Goal: Information Seeking & Learning: Find specific fact

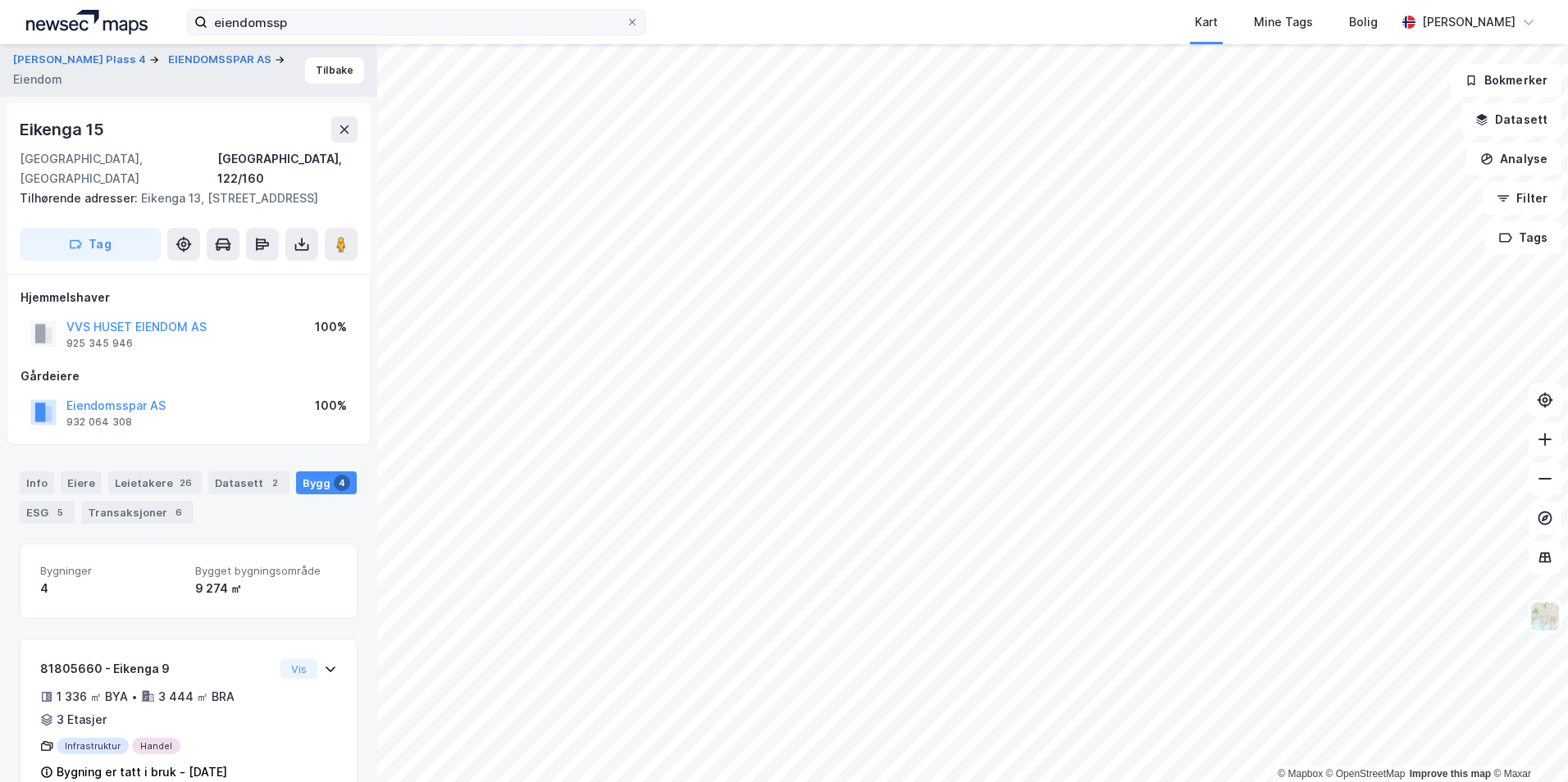
click at [628, 21] on icon at bounding box center [632, 22] width 10 height 10
click at [626, 21] on input "eiendomssp" at bounding box center [416, 22] width 418 height 24
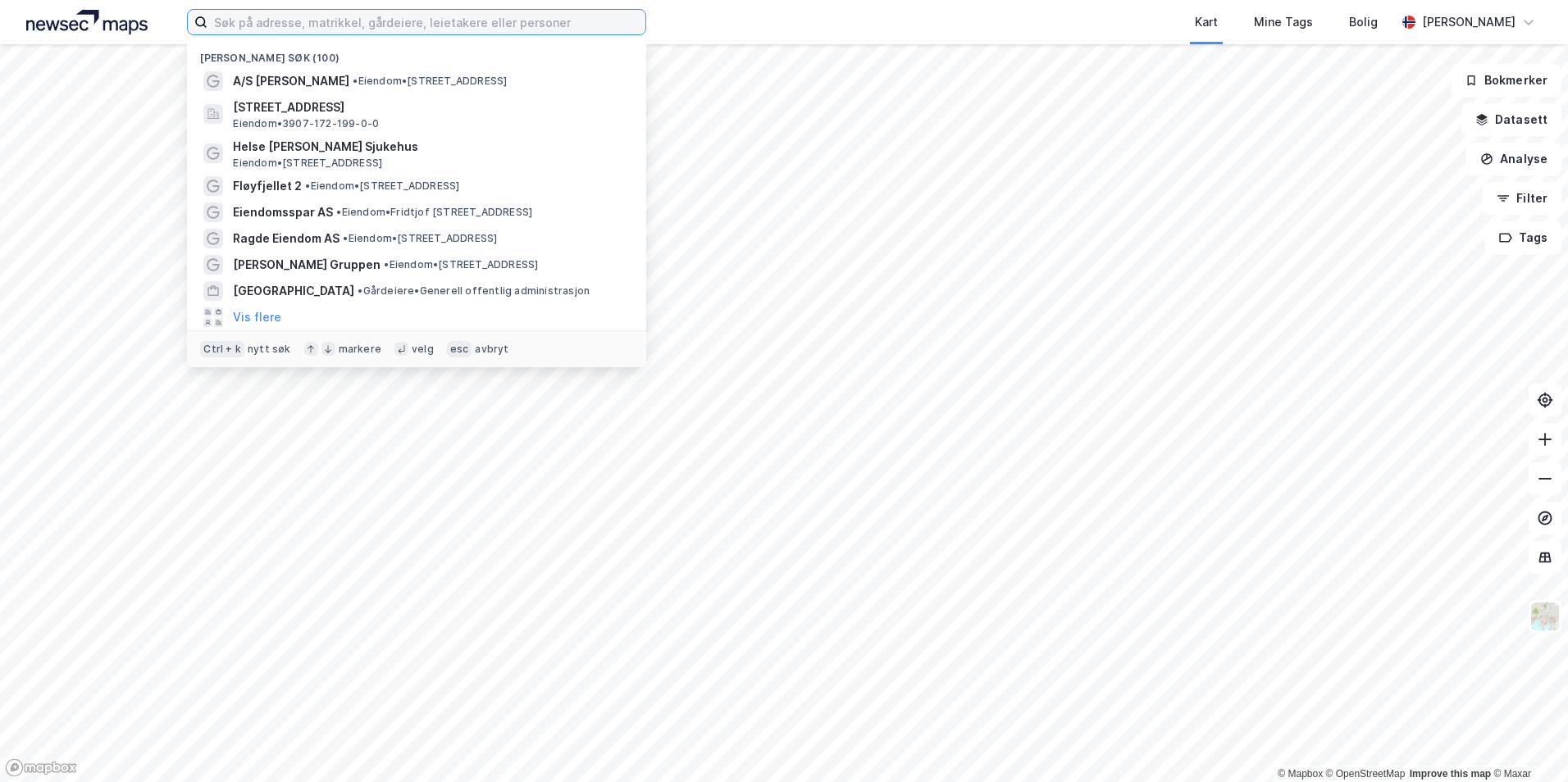
paste input "[STREET_ADDRESS]"
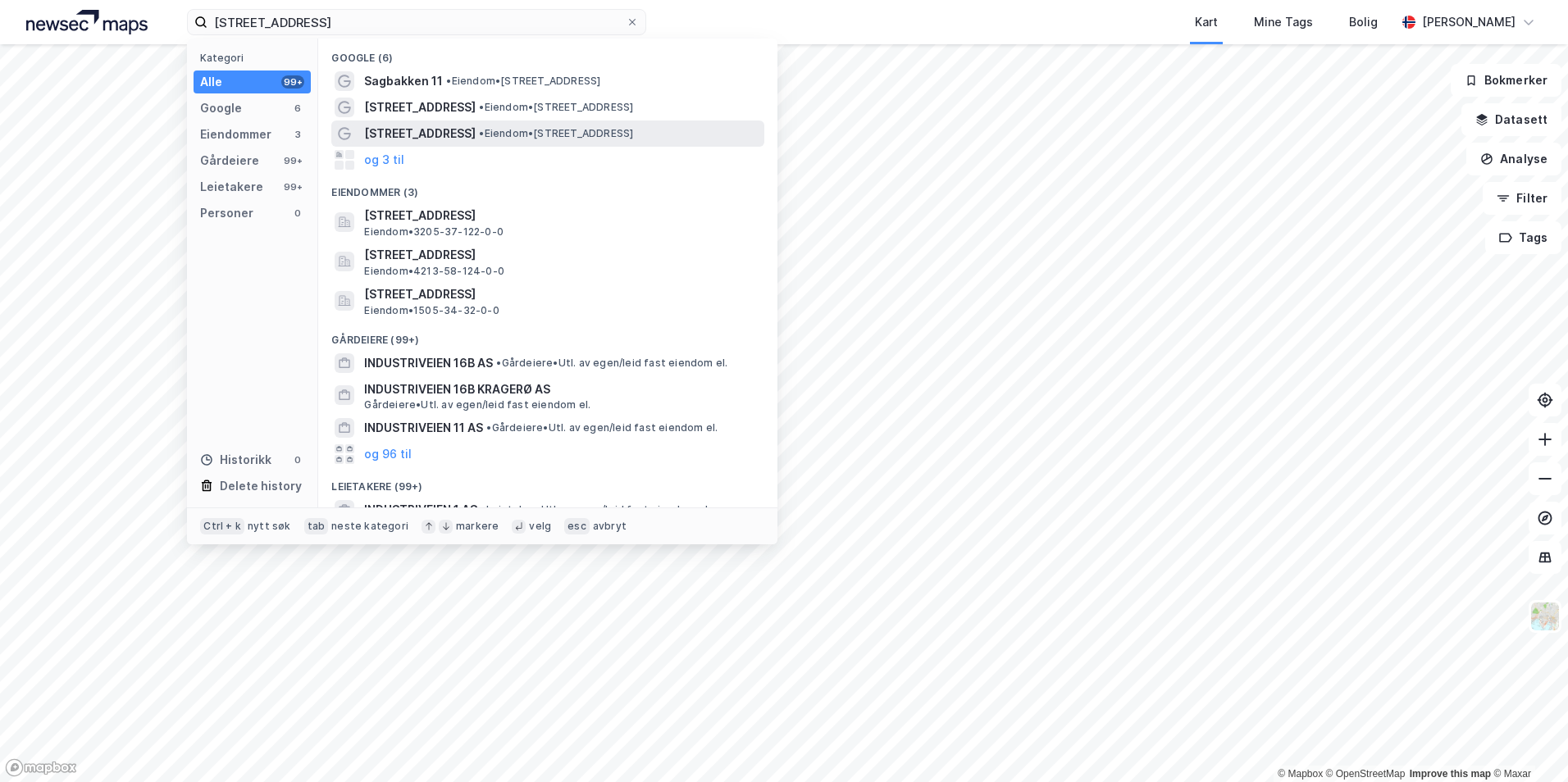
click at [522, 125] on div "[STREET_ADDRESS] • Eiendom • [STREET_ADDRESS]" at bounding box center [562, 133] width 397 height 20
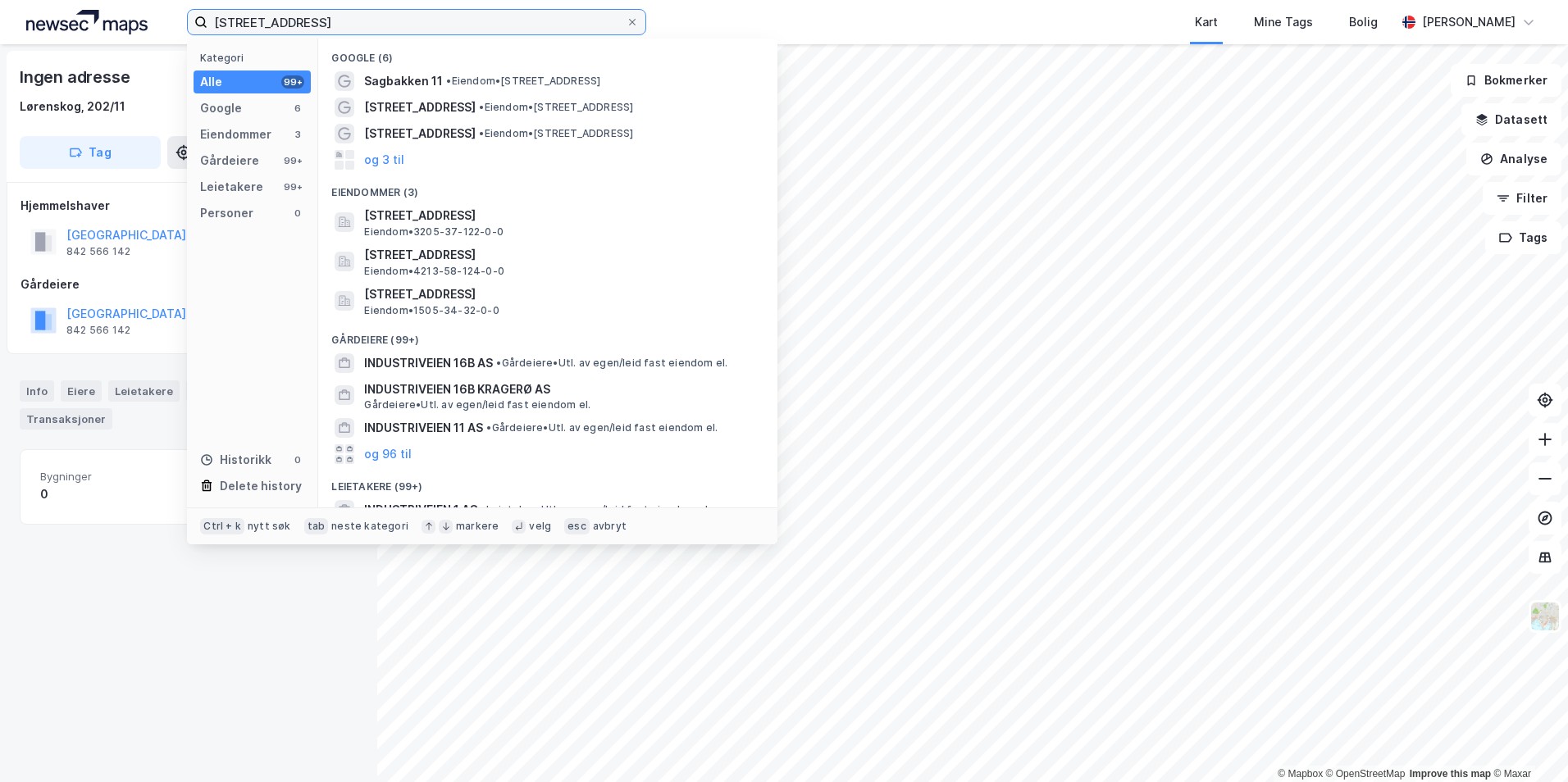
click at [318, 27] on input "[STREET_ADDRESS]" at bounding box center [416, 22] width 418 height 24
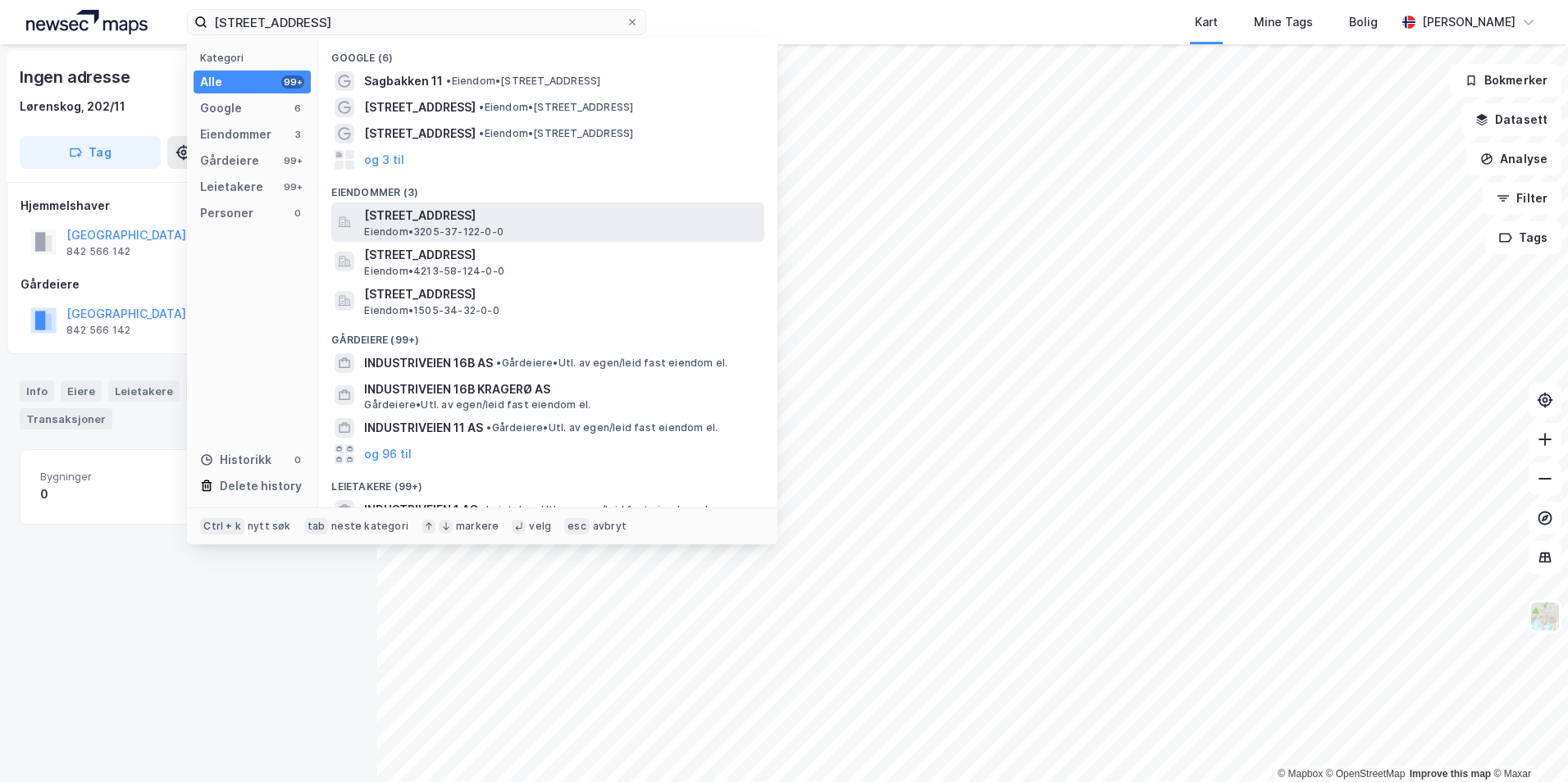
click at [465, 209] on span "[STREET_ADDRESS]" at bounding box center [561, 215] width 394 height 20
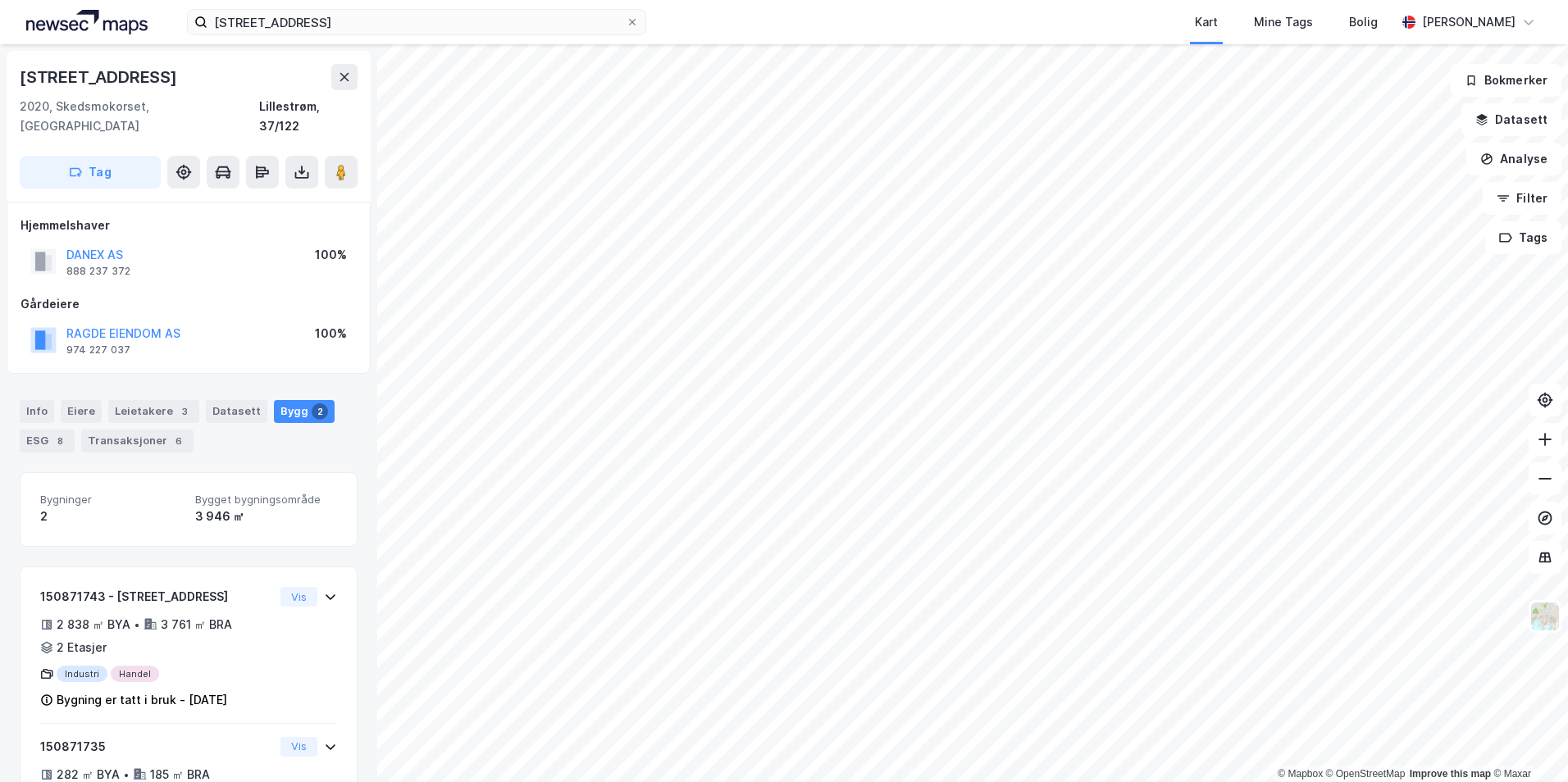
drag, startPoint x: 153, startPoint y: 81, endPoint x: 18, endPoint y: 83, distance: 135.0
click at [18, 83] on div "[STREET_ADDRESS]" at bounding box center [189, 126] width 364 height 151
copy div "[STREET_ADDRESS]"
click at [321, 26] on input "[STREET_ADDRESS]" at bounding box center [416, 22] width 418 height 24
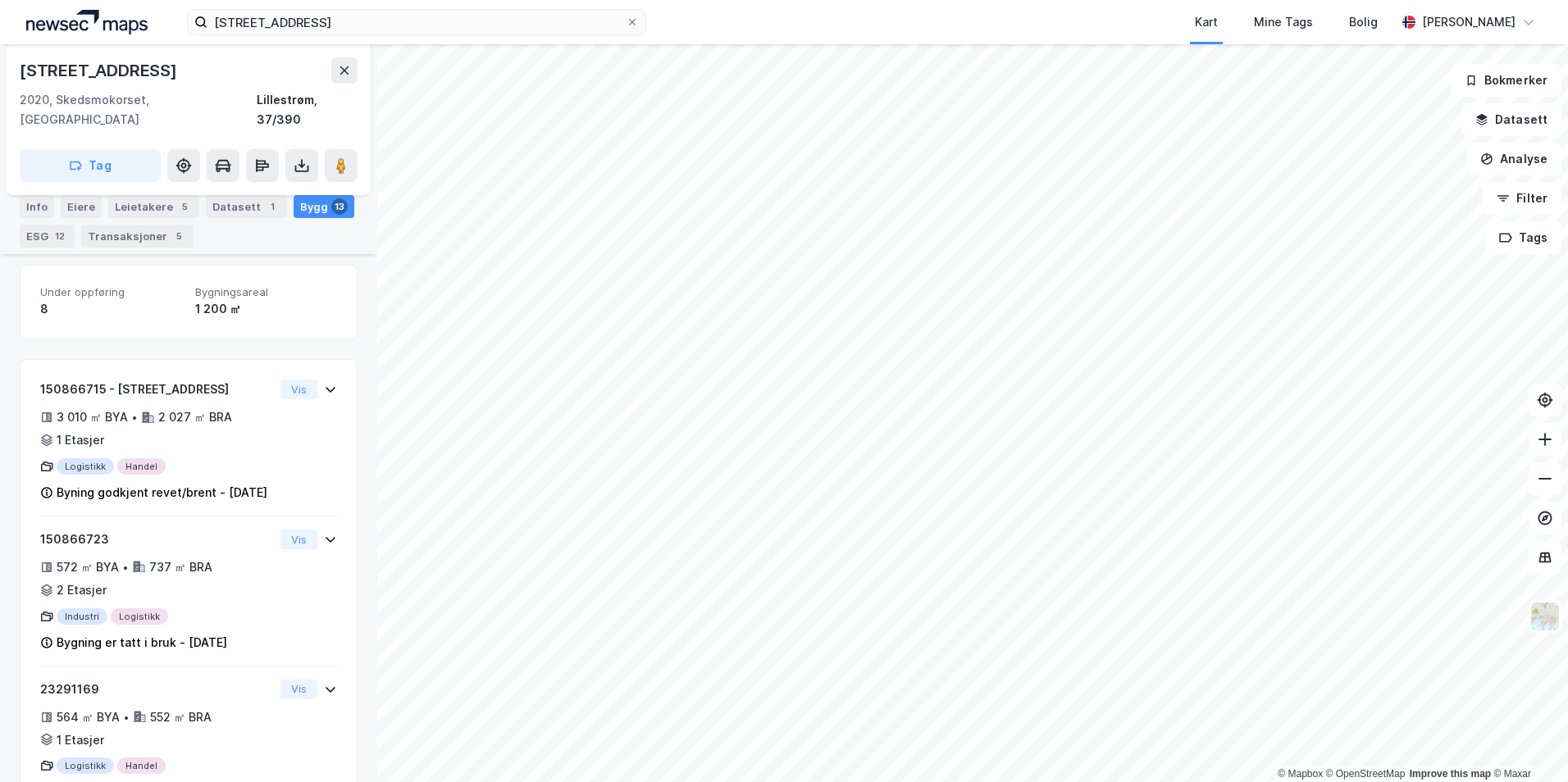
scroll to position [519, 0]
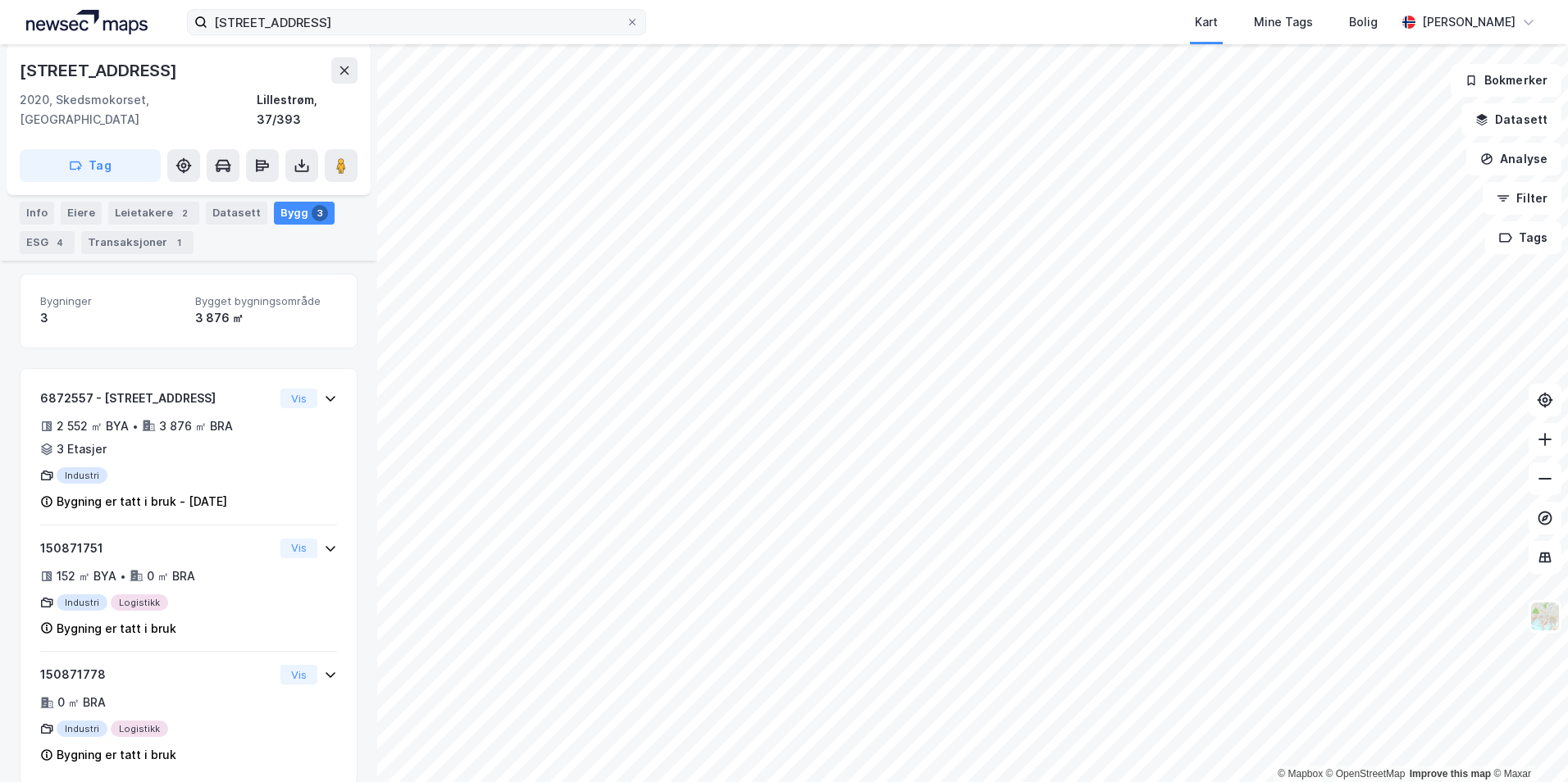
scroll to position [202, 0]
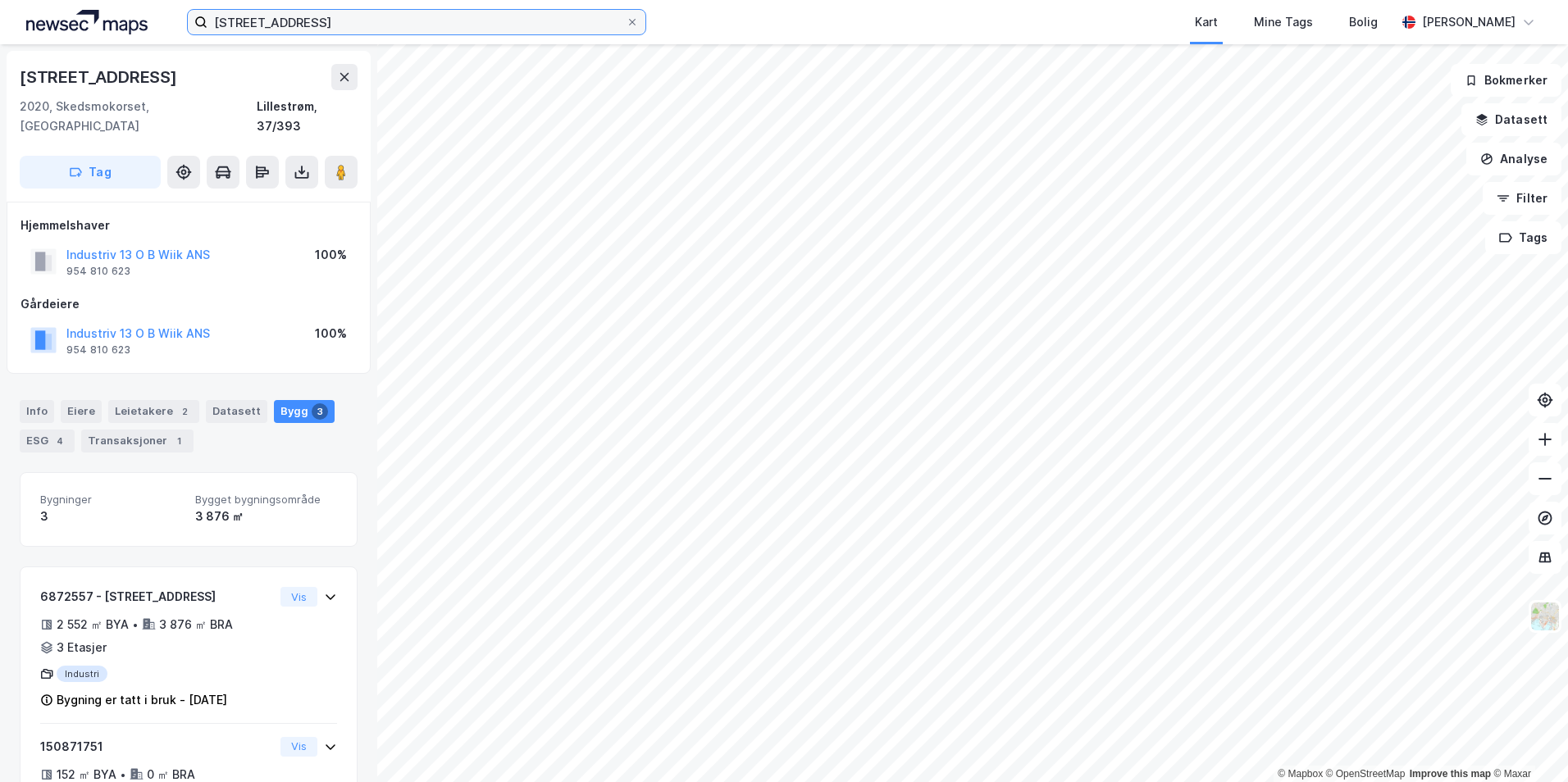
click at [346, 18] on input "[STREET_ADDRESS]" at bounding box center [416, 22] width 418 height 24
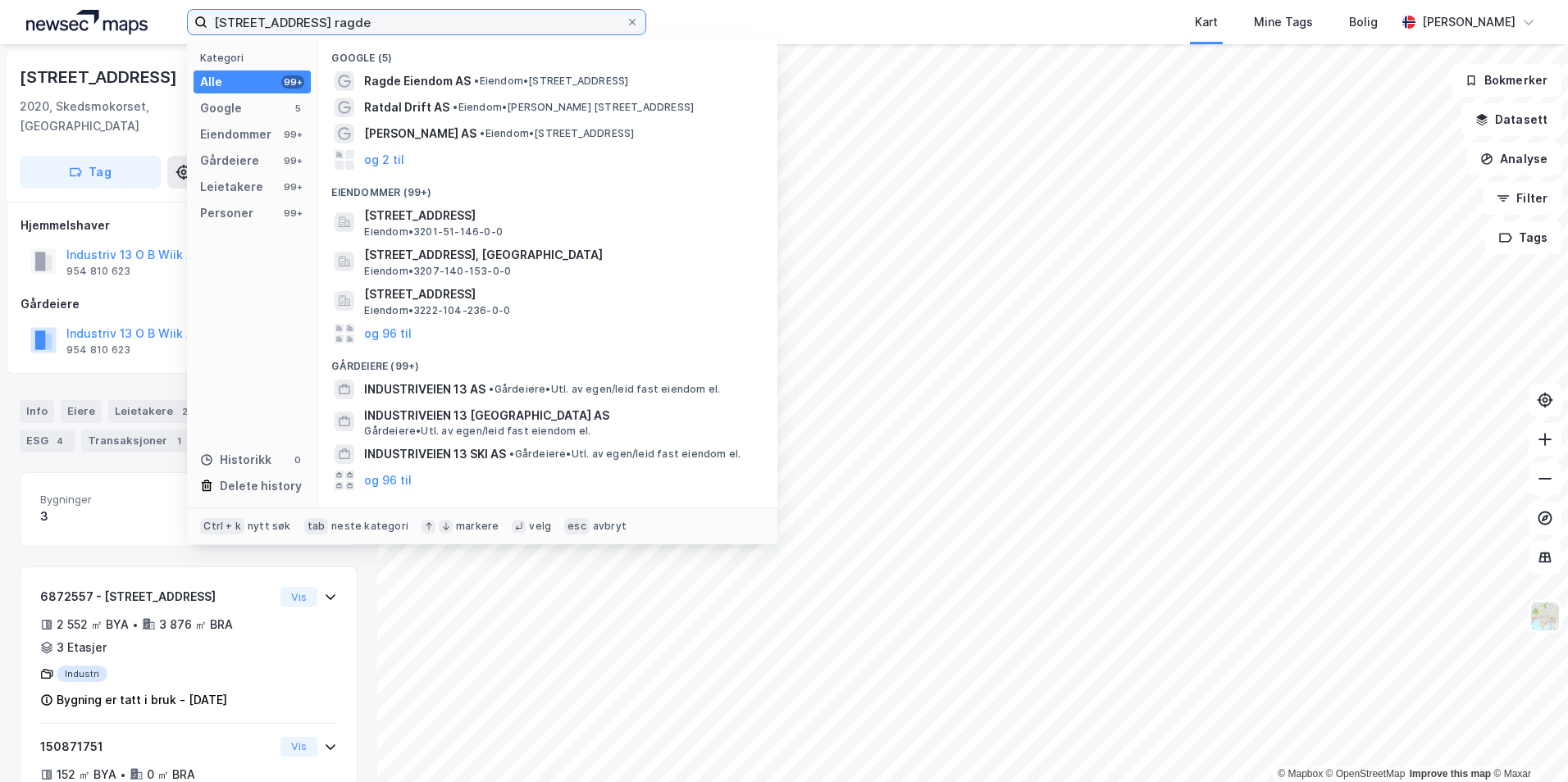
scroll to position [202, 0]
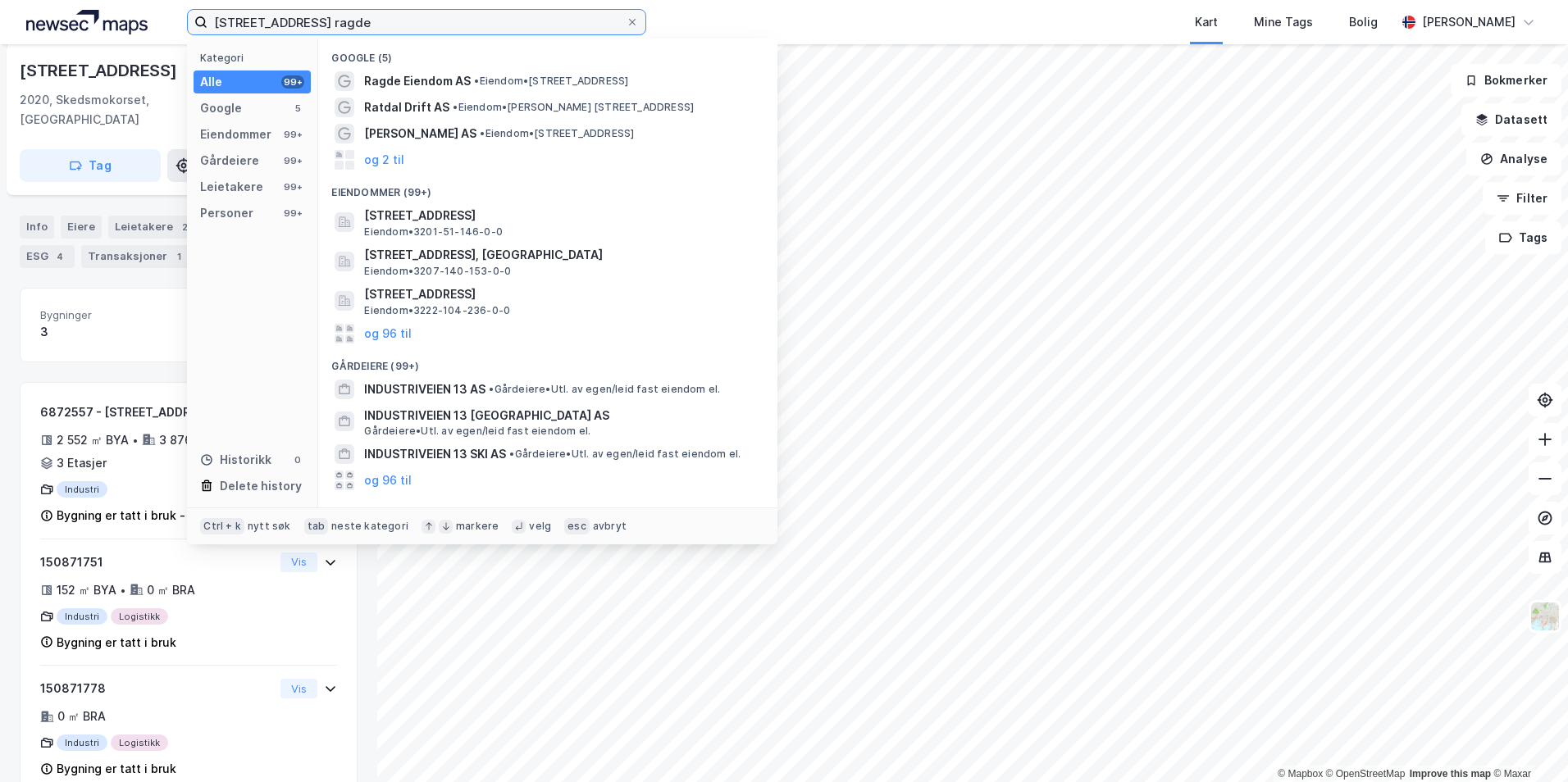
type input "[STREET_ADDRESS] ragde"
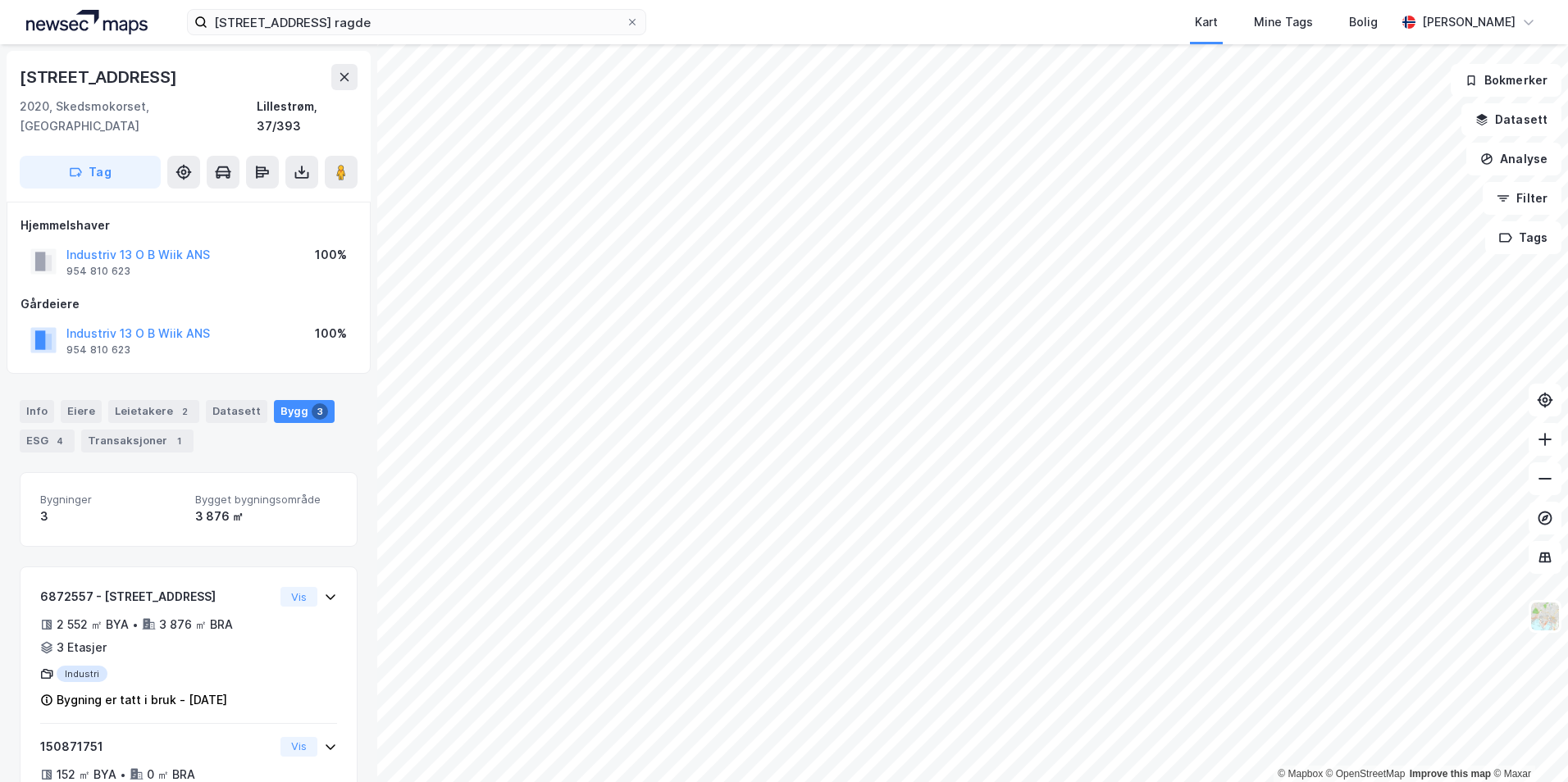
click at [151, 72] on div "[STREET_ADDRESS]" at bounding box center [189, 77] width 338 height 26
drag, startPoint x: 151, startPoint y: 75, endPoint x: 19, endPoint y: 78, distance: 132.0
click at [19, 78] on div "Industriveien 13 2020, Skedsmokorset, Akershus Lillestrøm, 37/393 Tag" at bounding box center [189, 126] width 364 height 151
copy div "[STREET_ADDRESS]"
click at [226, 92] on div "Industriveien 13 2020, [GEOGRAPHIC_DATA], [GEOGRAPHIC_DATA], 37/393" at bounding box center [189, 99] width 338 height 72
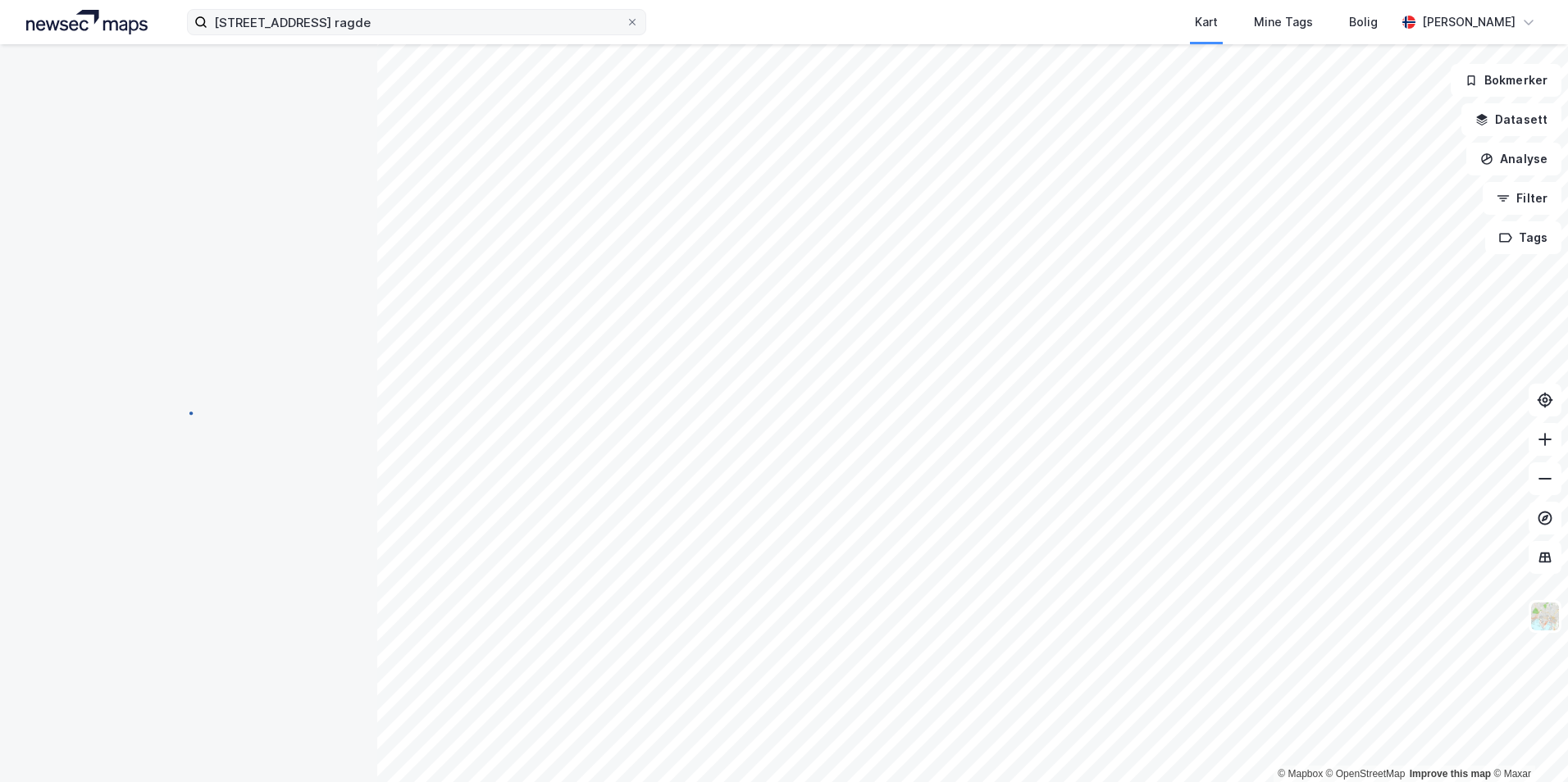
scroll to position [3, 0]
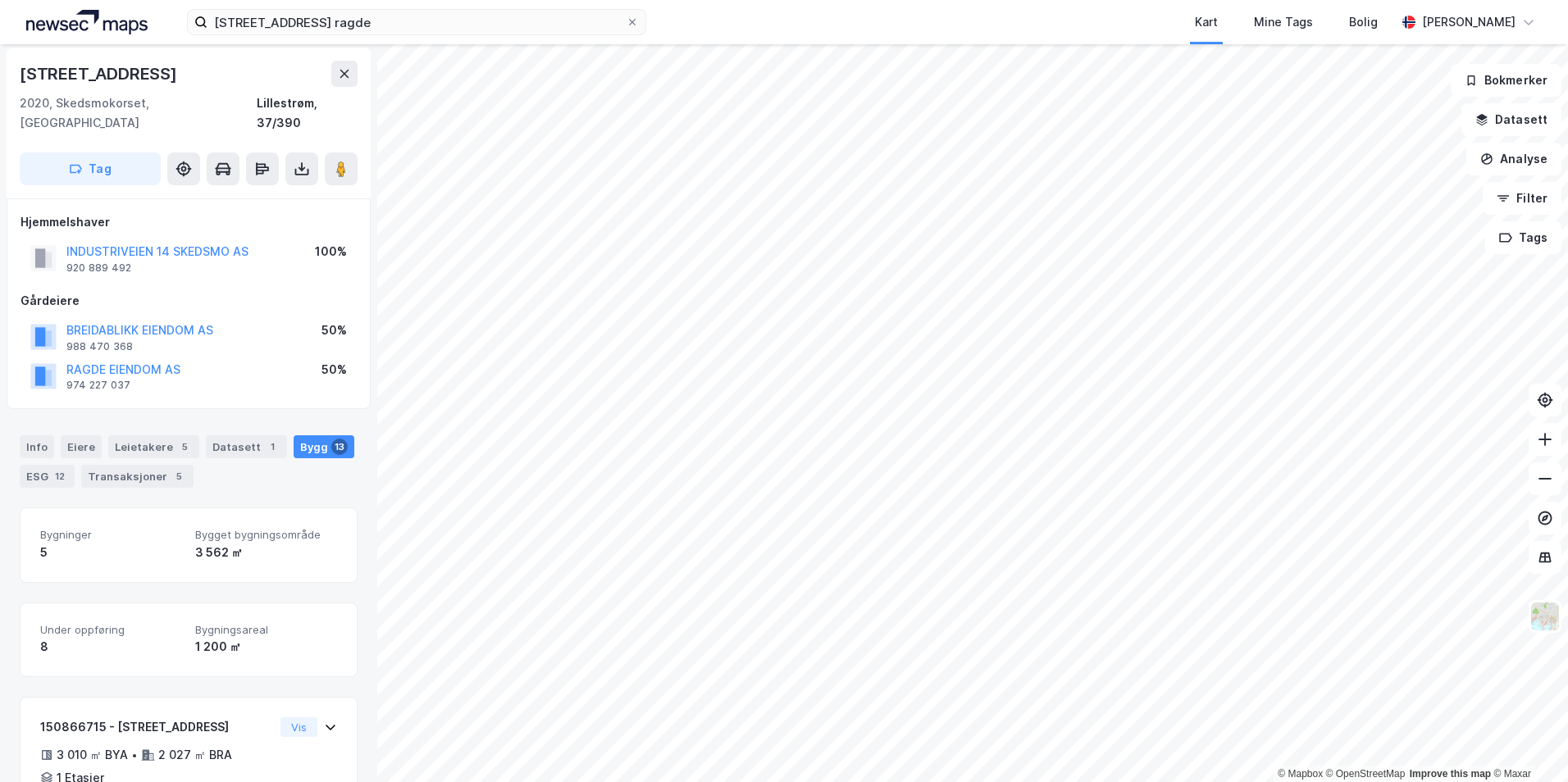
click at [160, 71] on div "[STREET_ADDRESS]" at bounding box center [189, 74] width 338 height 26
drag, startPoint x: 55, startPoint y: 67, endPoint x: 19, endPoint y: 66, distance: 36.0
click at [19, 66] on div "Industriveien 14 2020, Skedsmokorset, [GEOGRAPHIC_DATA], 37/390 Tag" at bounding box center [189, 123] width 364 height 151
copy div "[STREET_ADDRESS]"
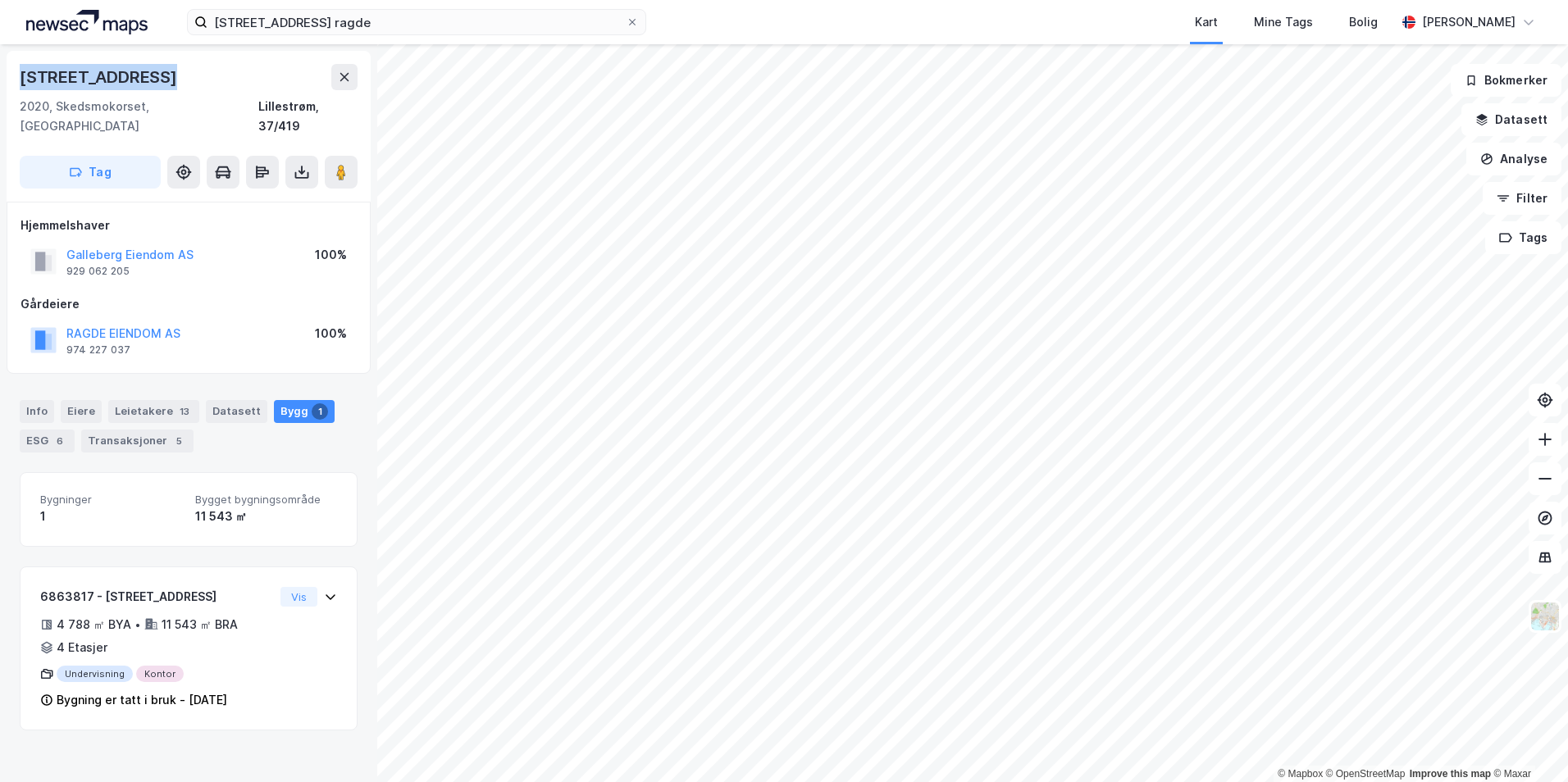
drag, startPoint x: 145, startPoint y: 76, endPoint x: 14, endPoint y: 71, distance: 131.1
click at [14, 71] on div "Industriveien 25 2020, Skedsmokorset, [GEOGRAPHIC_DATA], 37/419 Tag" at bounding box center [189, 126] width 364 height 151
copy div "[STREET_ADDRESS]"
click at [153, 78] on div "[STREET_ADDRESS]" at bounding box center [189, 77] width 338 height 26
copy div "[STREET_ADDRESS]"
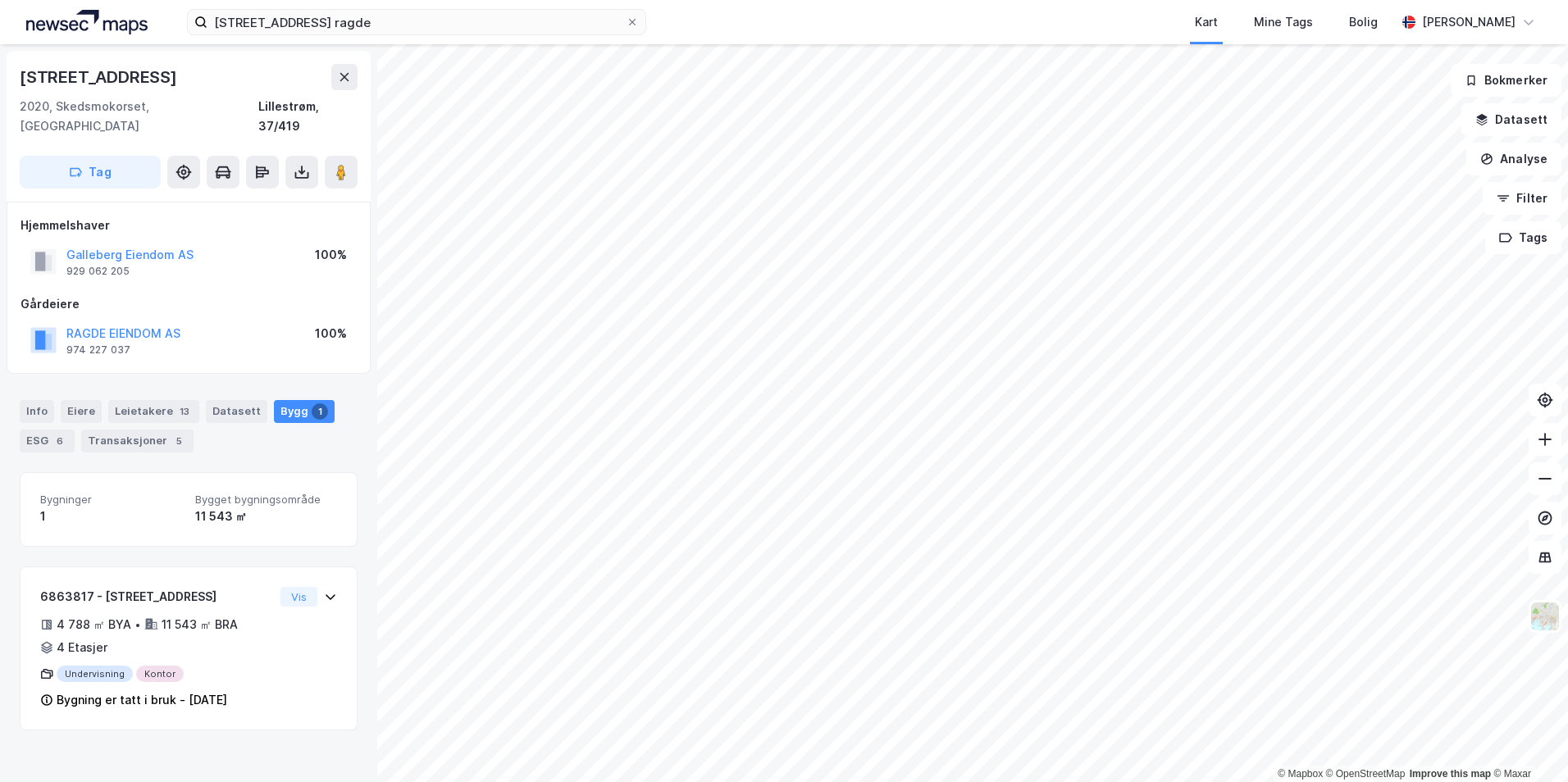
click at [221, 246] on div "Galleberg Eiendom AS 929 062 205 100%" at bounding box center [189, 262] width 337 height 40
click at [630, 20] on icon at bounding box center [633, 22] width 7 height 7
click at [626, 20] on input "[STREET_ADDRESS] ragde" at bounding box center [416, 22] width 418 height 24
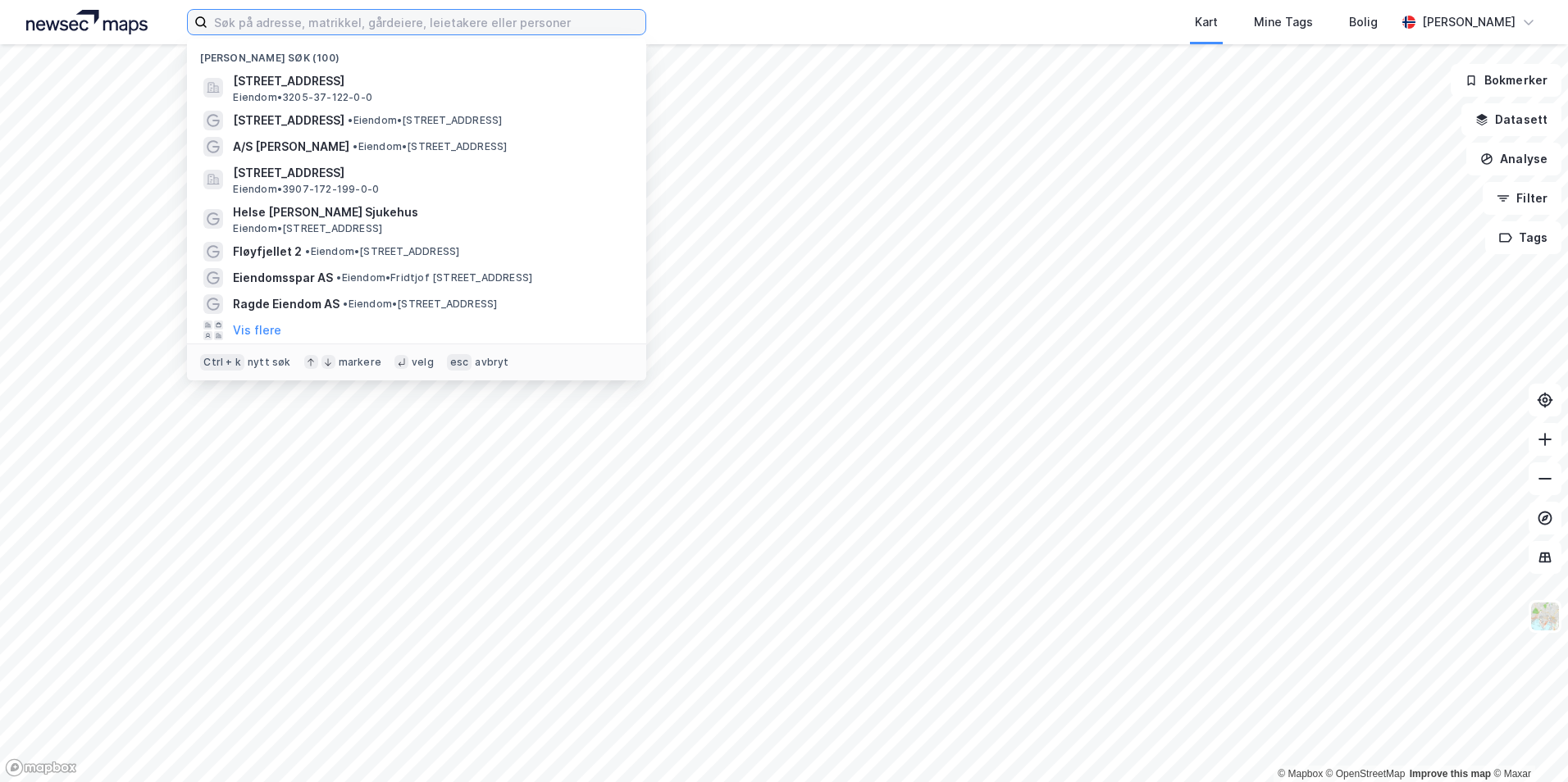
paste input "[STREET_ADDRESS]"
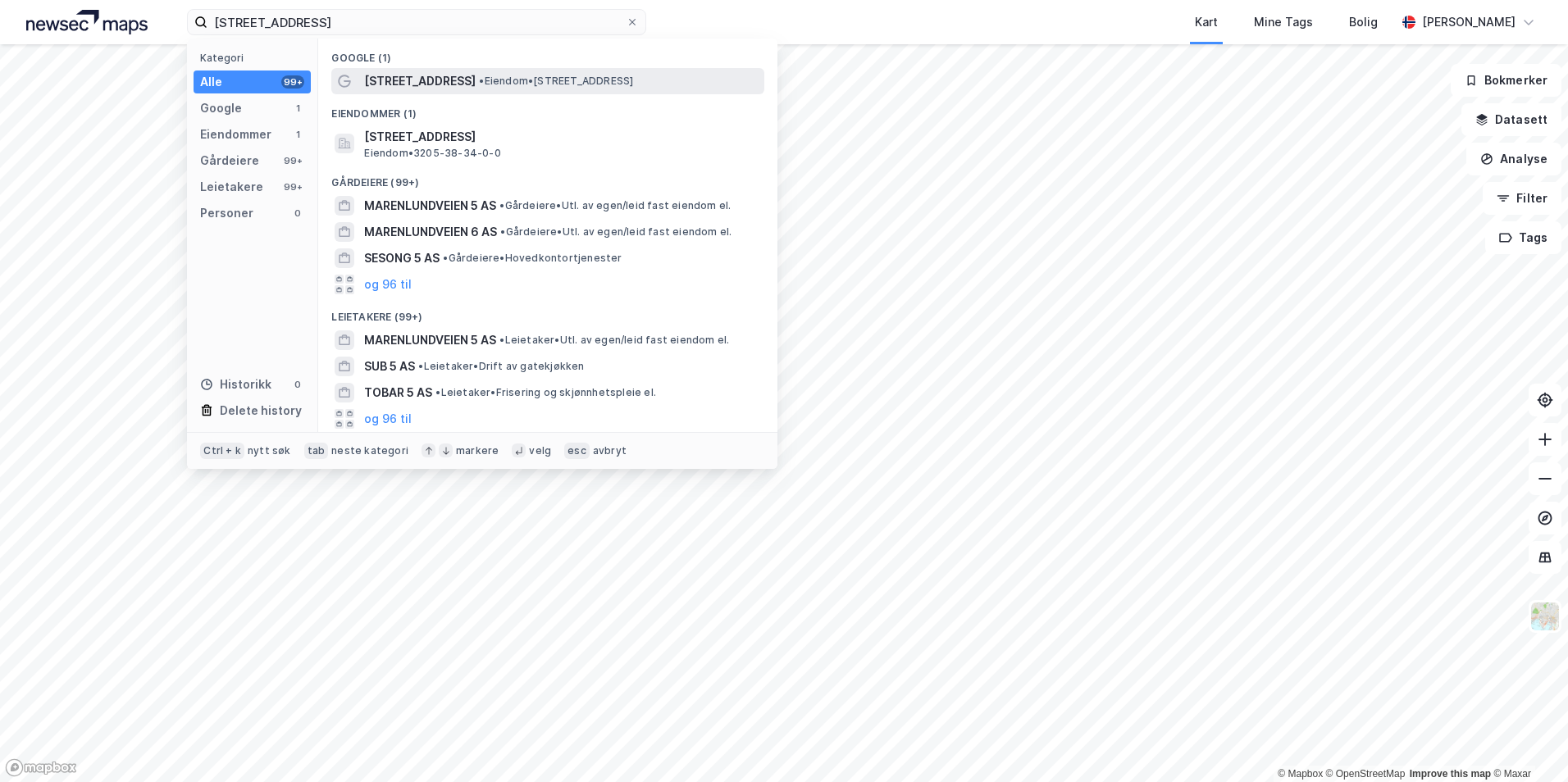
click at [463, 80] on span "[STREET_ADDRESS]" at bounding box center [420, 80] width 112 height 20
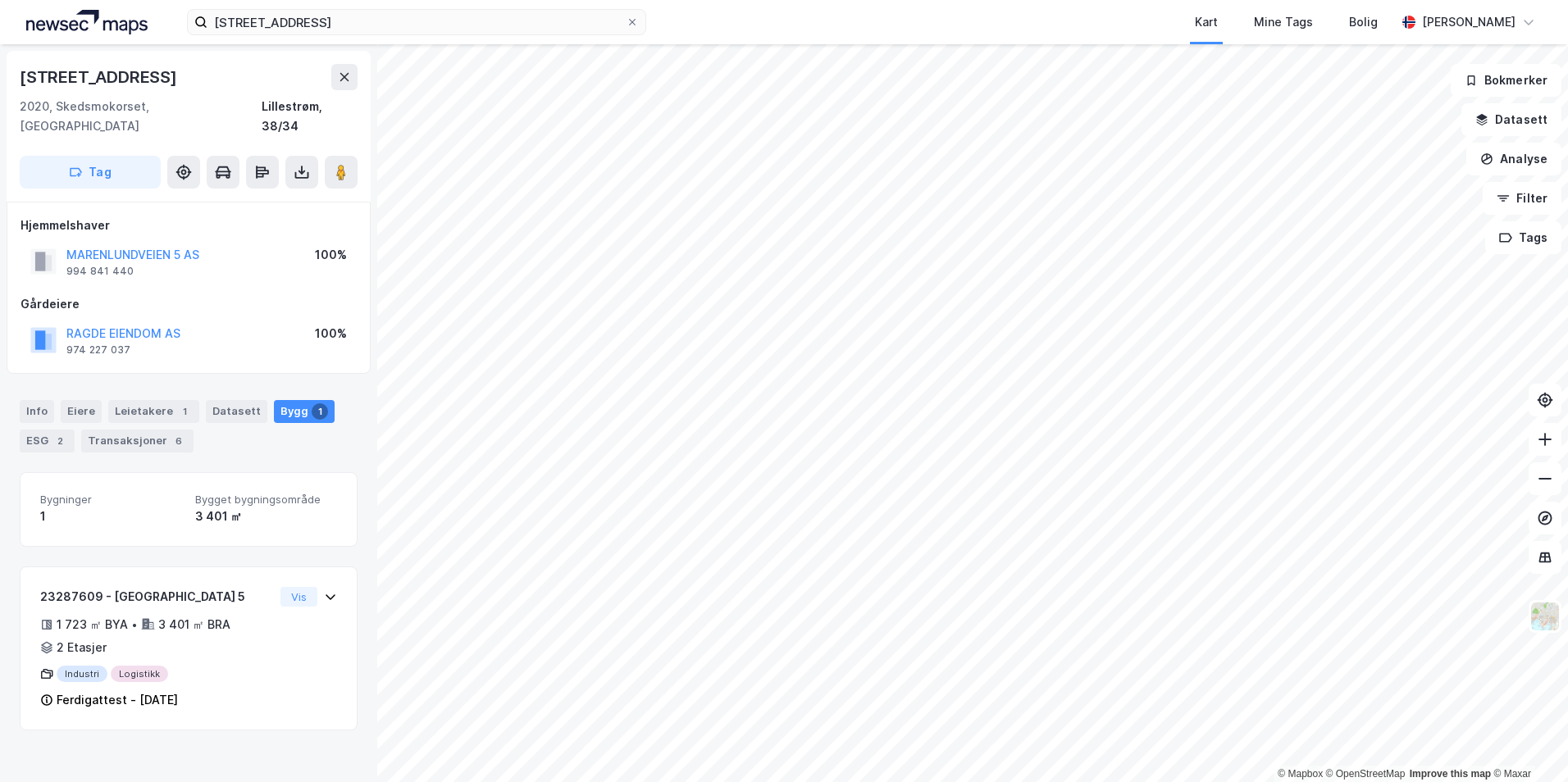
click at [187, 74] on div "[STREET_ADDRESS]" at bounding box center [189, 77] width 338 height 26
drag, startPoint x: 164, startPoint y: 74, endPoint x: 15, endPoint y: 74, distance: 149.0
click at [15, 74] on div "Marenlundveien 5 2020, [GEOGRAPHIC_DATA], [GEOGRAPHIC_DATA], 38/34 Tag" at bounding box center [189, 126] width 364 height 151
copy div "[STREET_ADDRESS]"
click at [272, 294] on div "Gårdeiere" at bounding box center [189, 304] width 337 height 20
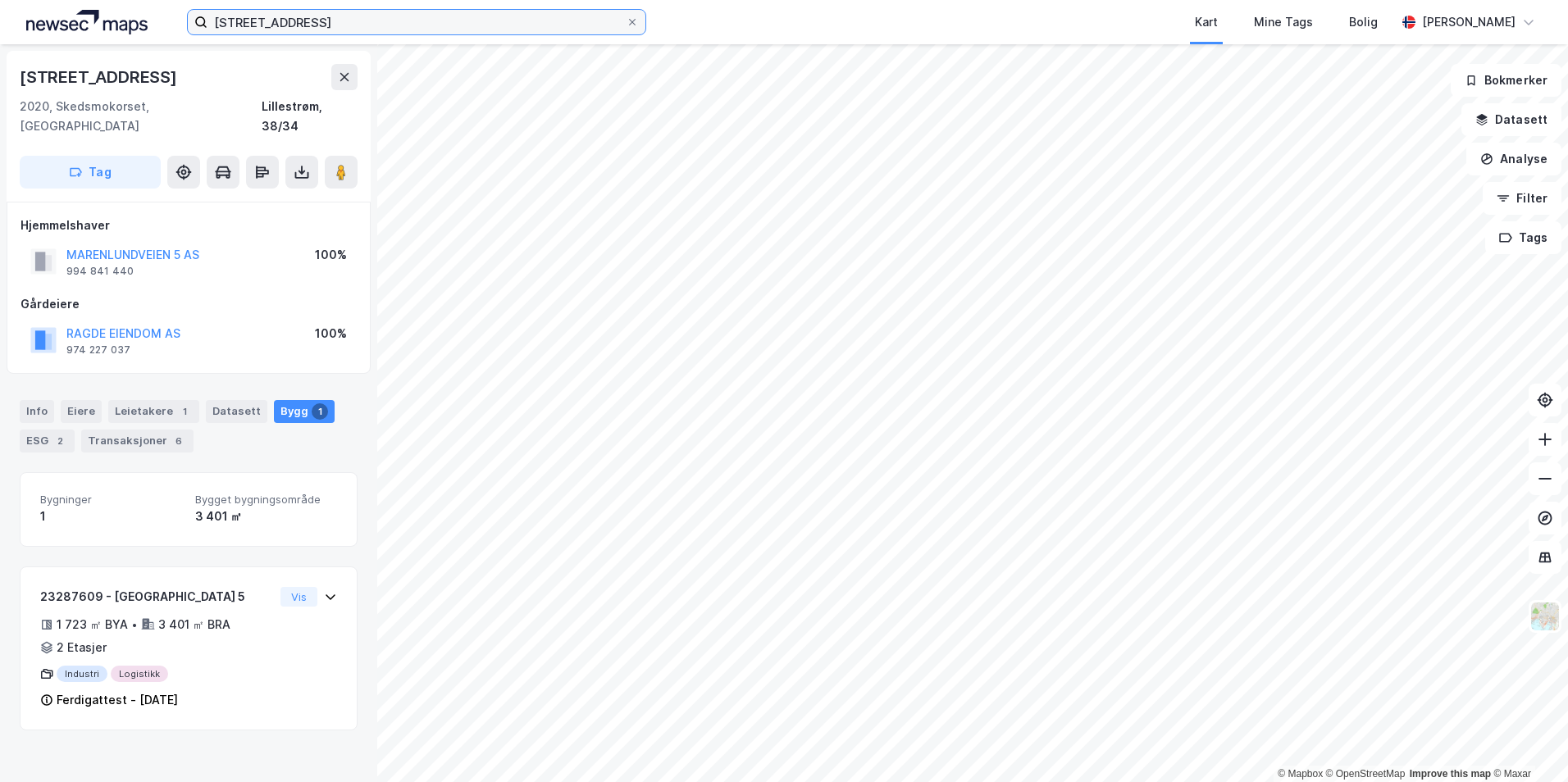
click at [335, 16] on input "[STREET_ADDRESS]" at bounding box center [416, 22] width 418 height 24
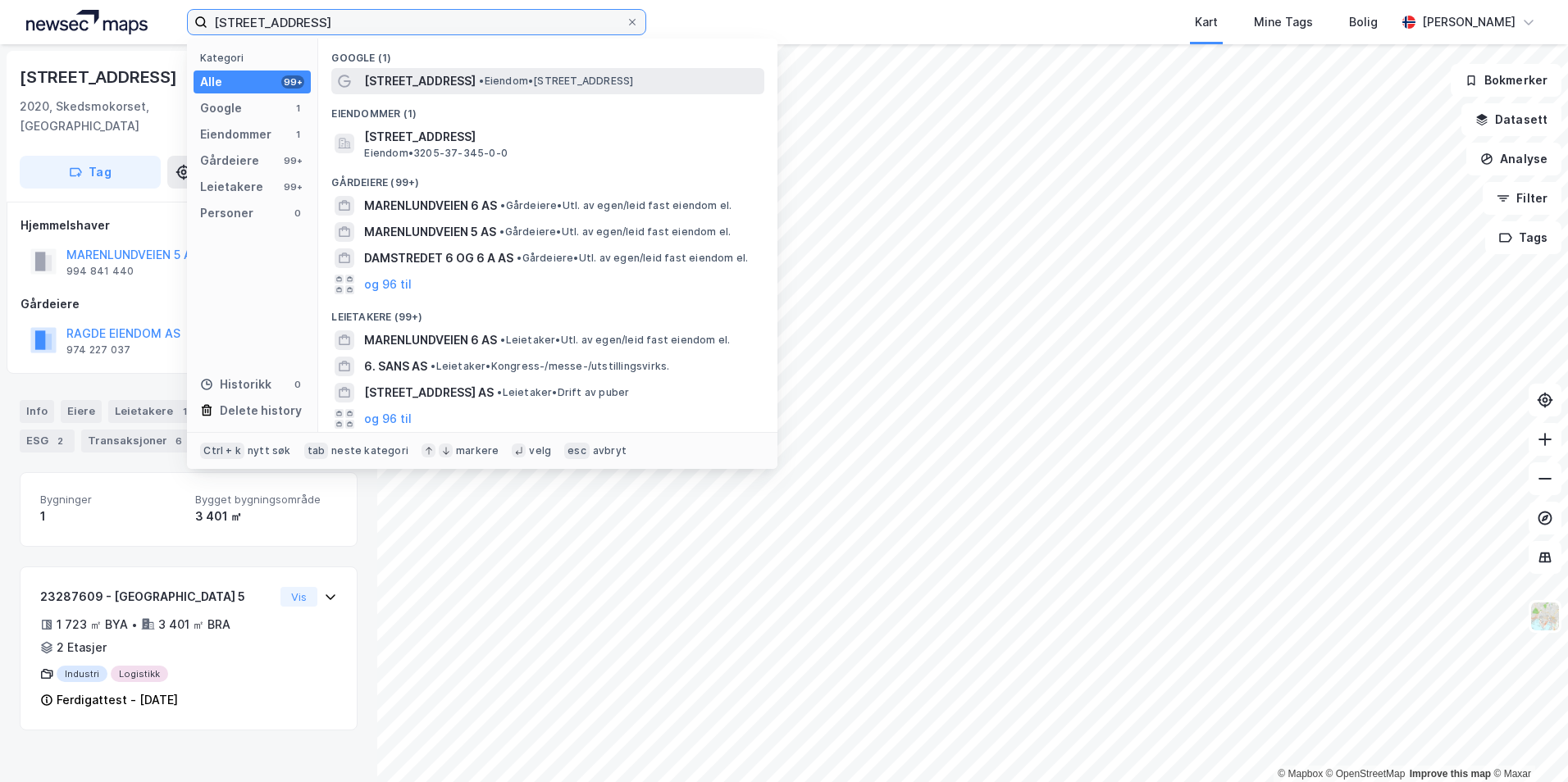
type input "[STREET_ADDRESS]"
click at [406, 78] on span "[STREET_ADDRESS]" at bounding box center [420, 80] width 112 height 20
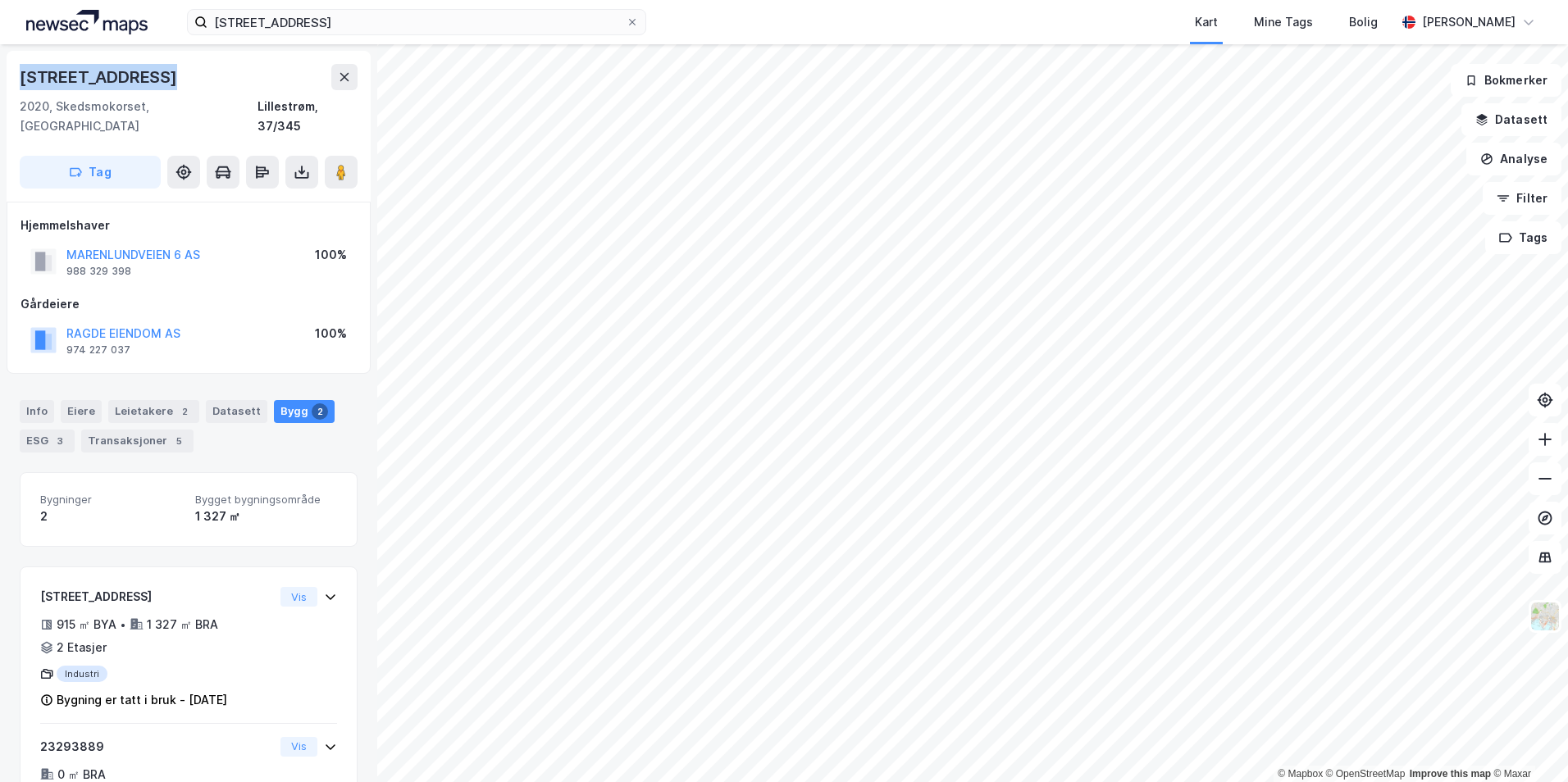
drag, startPoint x: 163, startPoint y: 70, endPoint x: 23, endPoint y: 73, distance: 140.0
click at [23, 73] on div "[STREET_ADDRESS]" at bounding box center [100, 77] width 161 height 26
drag, startPoint x: 23, startPoint y: 73, endPoint x: 34, endPoint y: 73, distance: 11.0
copy div "[STREET_ADDRESS]"
click at [273, 294] on div "Gårdeiere" at bounding box center [189, 304] width 337 height 20
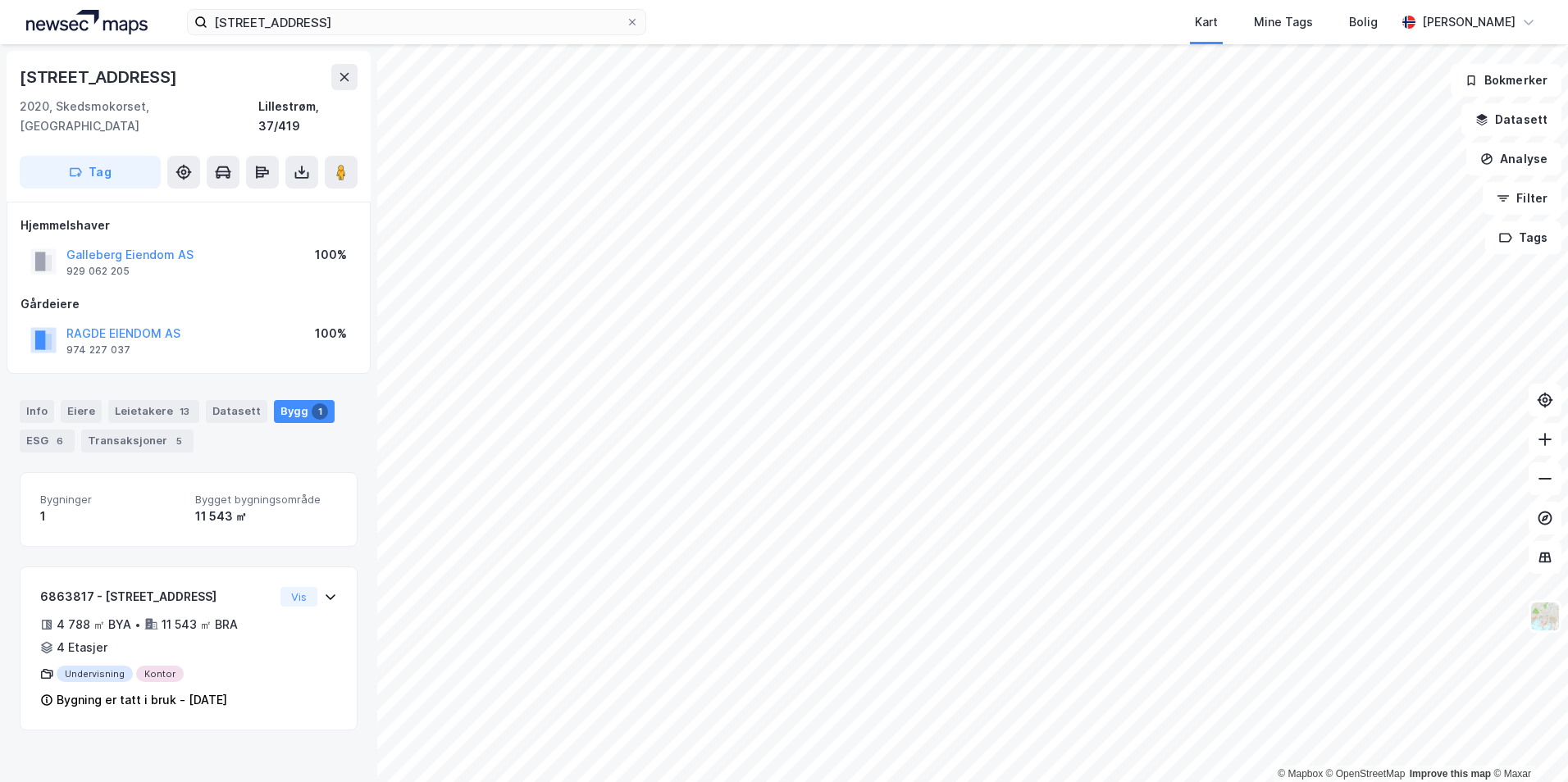
click at [248, 266] on div "Hjemmelshaver Galleberg Eiendom AS 929 062 205 100% Gårdeiere RAGDE EIENDOM AS …" at bounding box center [189, 287] width 337 height 144
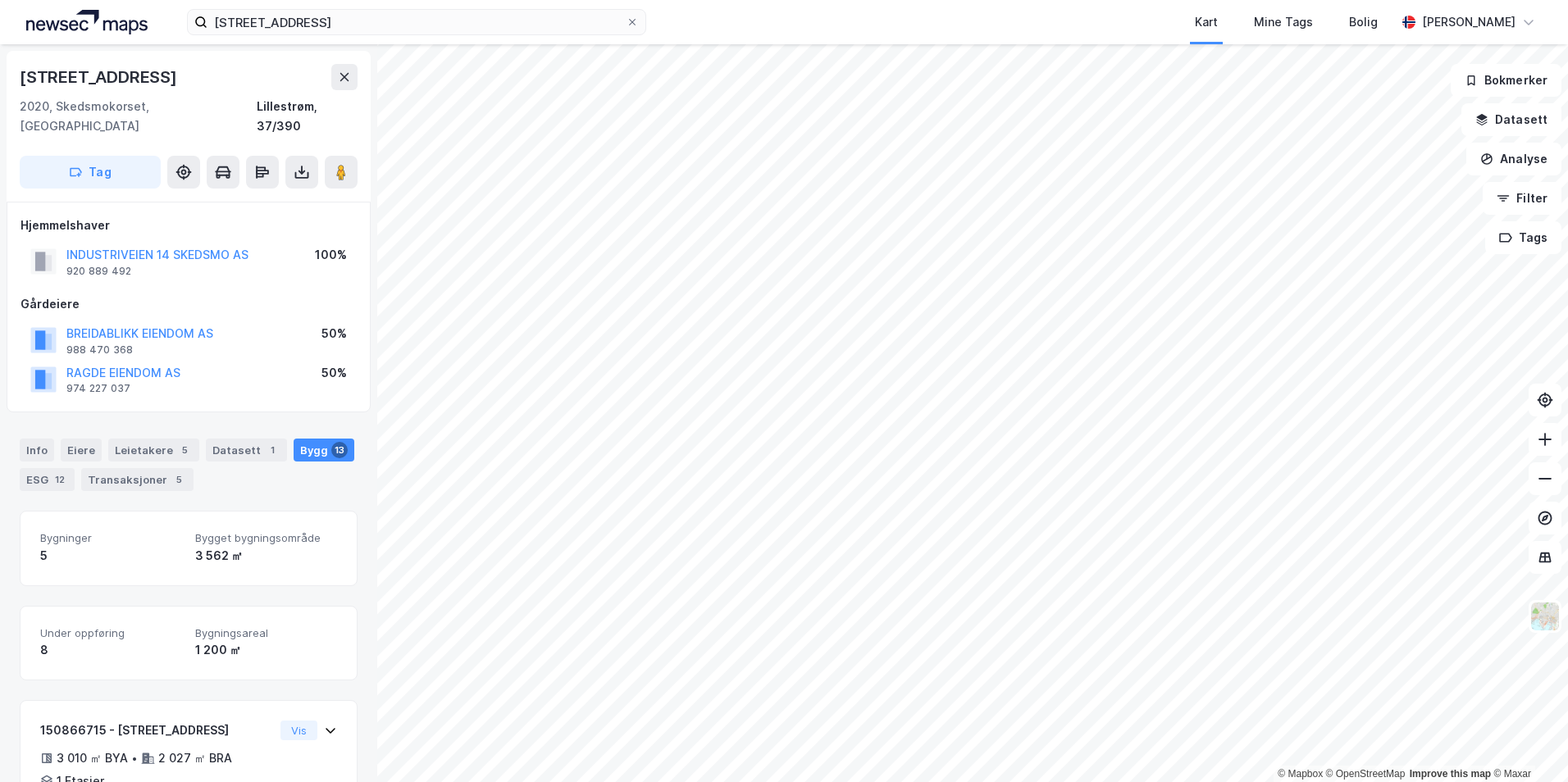
click at [217, 87] on div "[STREET_ADDRESS]" at bounding box center [189, 77] width 338 height 26
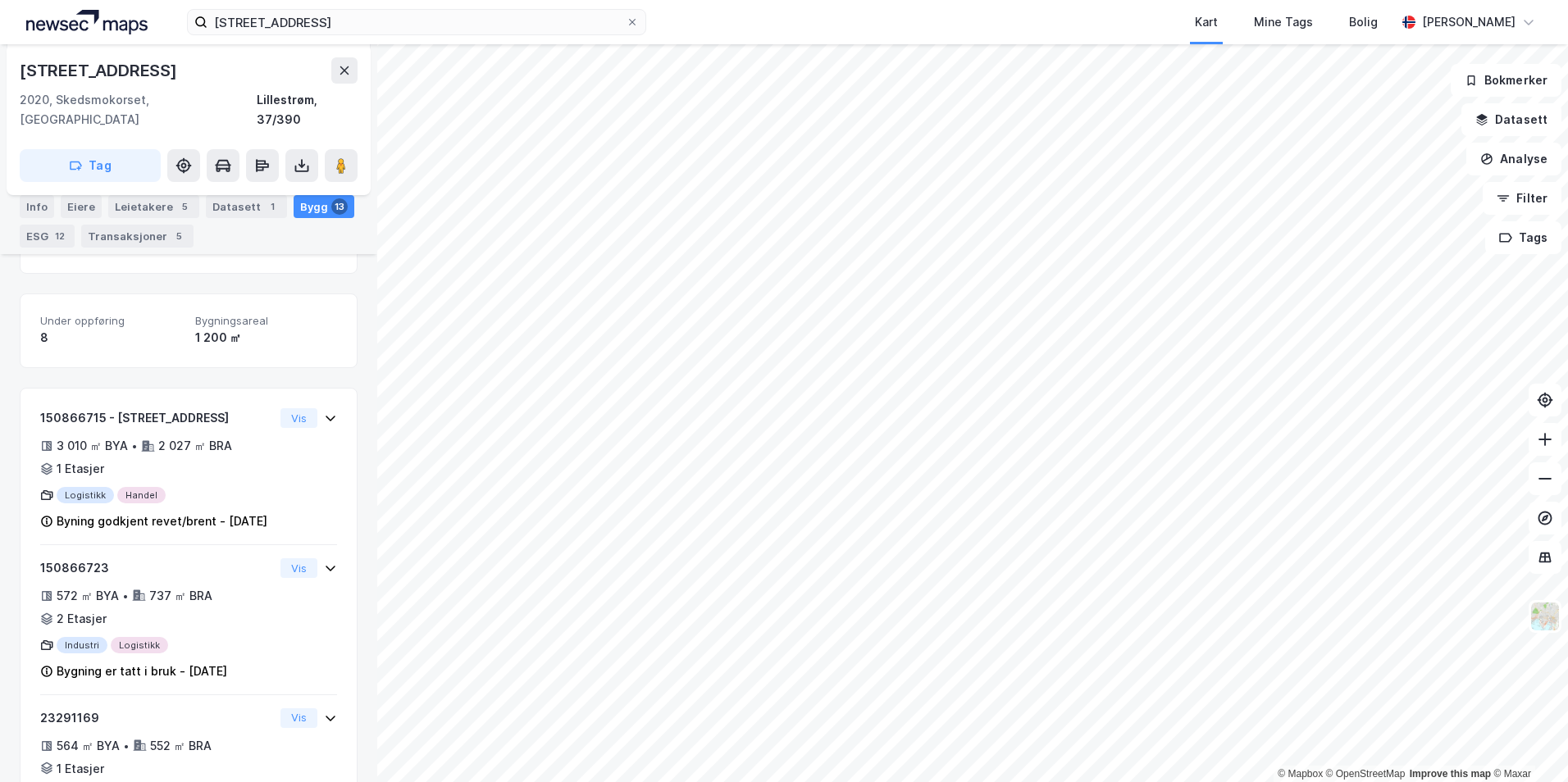
scroll to position [360, 0]
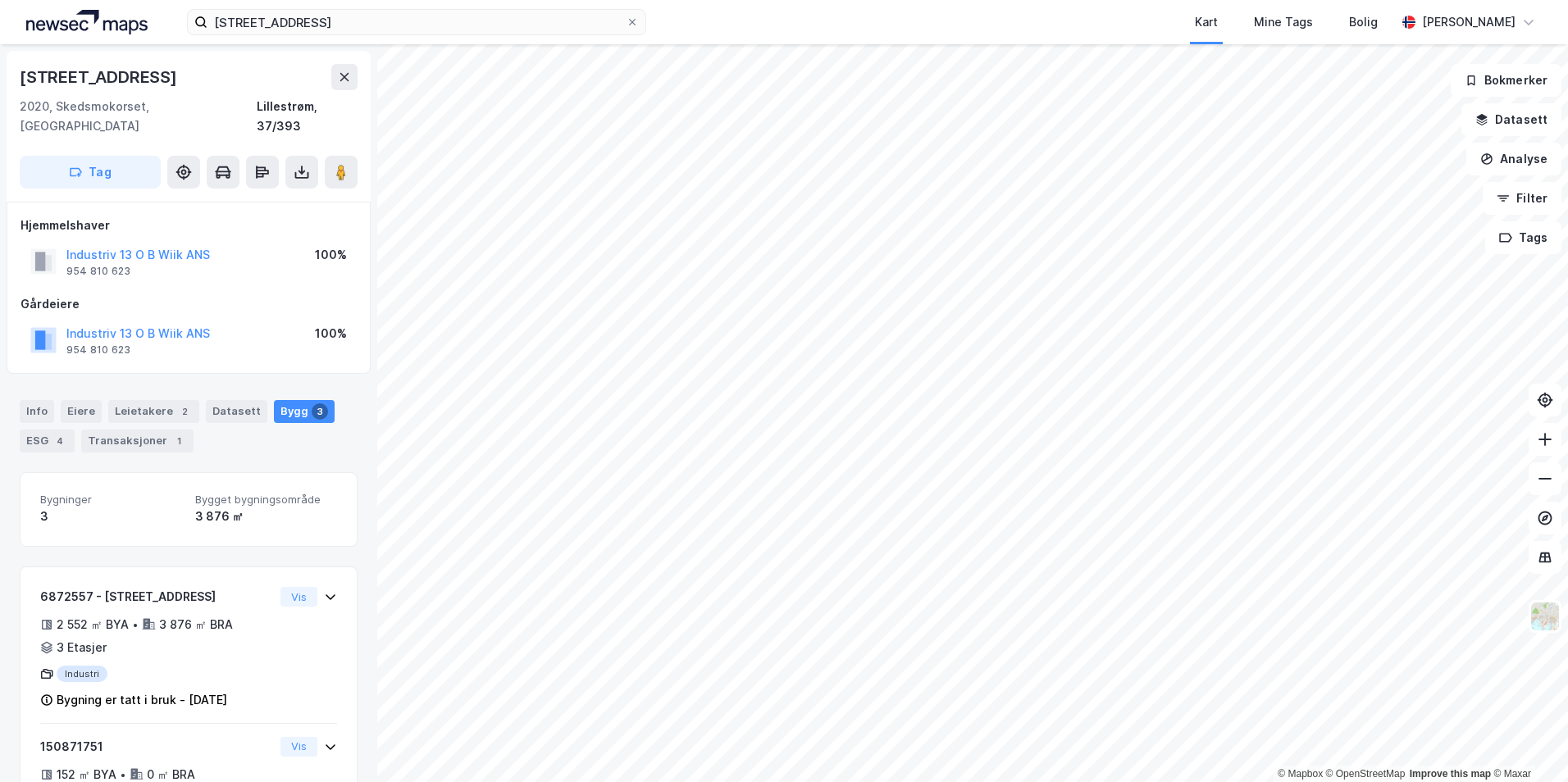
drag, startPoint x: 280, startPoint y: 253, endPoint x: 326, endPoint y: 281, distance: 53.9
click at [280, 253] on div "Industriv 13 O B Wiik ANS 954 810 623 100%" at bounding box center [189, 262] width 337 height 40
drag, startPoint x: 142, startPoint y: 330, endPoint x: 65, endPoint y: 311, distance: 79.3
click at [65, 324] on div "RAGDE EIENDOM AS 974 227 037" at bounding box center [105, 340] width 150 height 33
drag, startPoint x: 65, startPoint y: 311, endPoint x: 87, endPoint y: 314, distance: 22.2
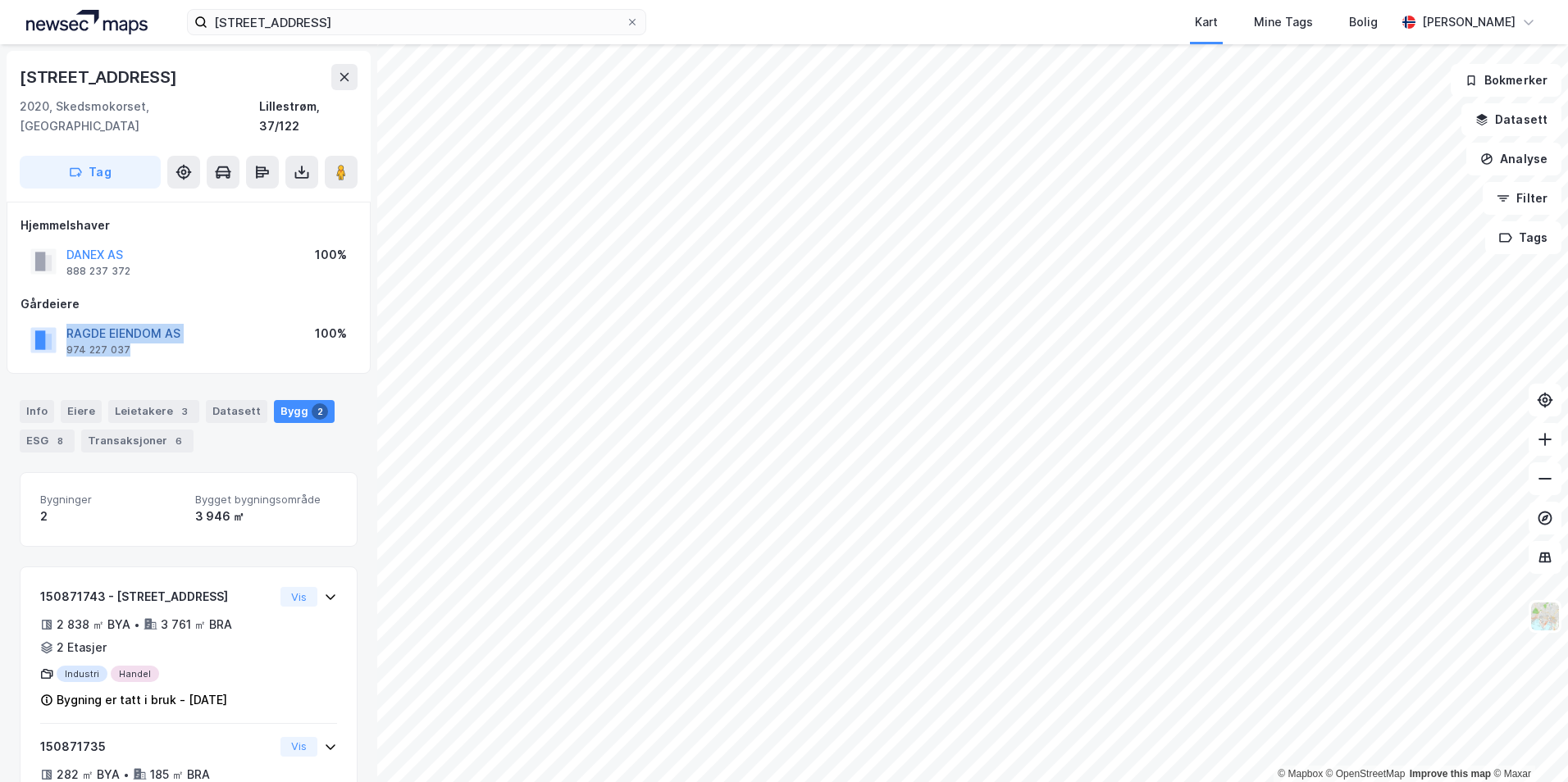
copy div "RAGDE EIENDOM AS 974 227 037"
